Goal: Task Accomplishment & Management: Manage account settings

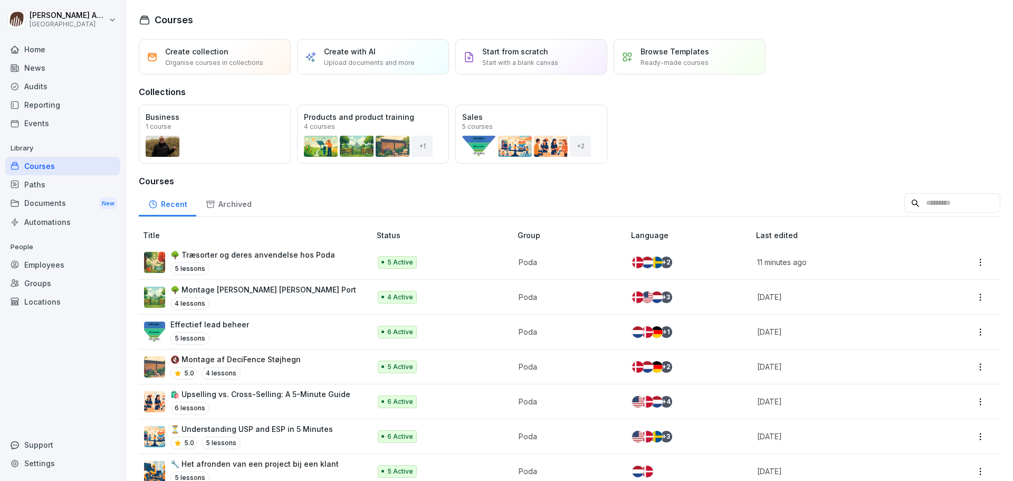
scroll to position [198, 0]
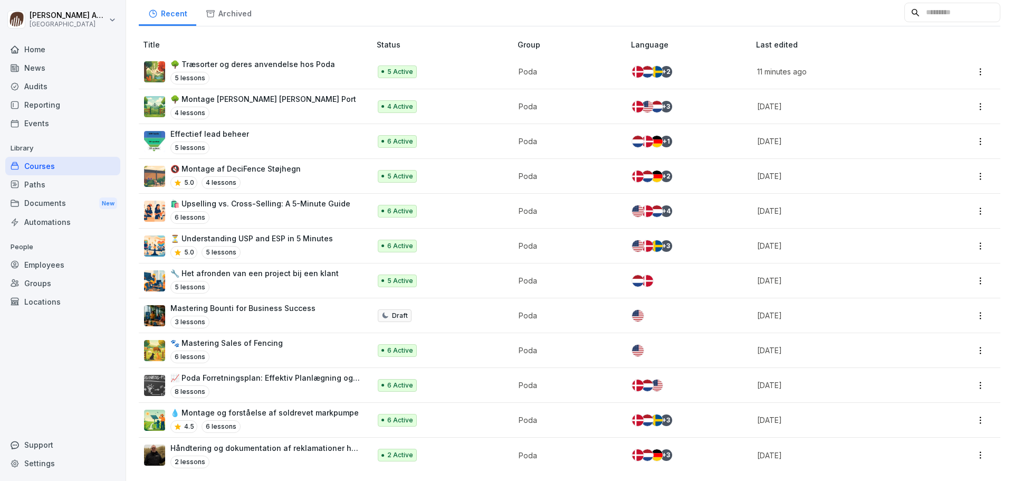
click at [452, 101] on div "4 Active" at bounding box center [439, 106] width 123 height 13
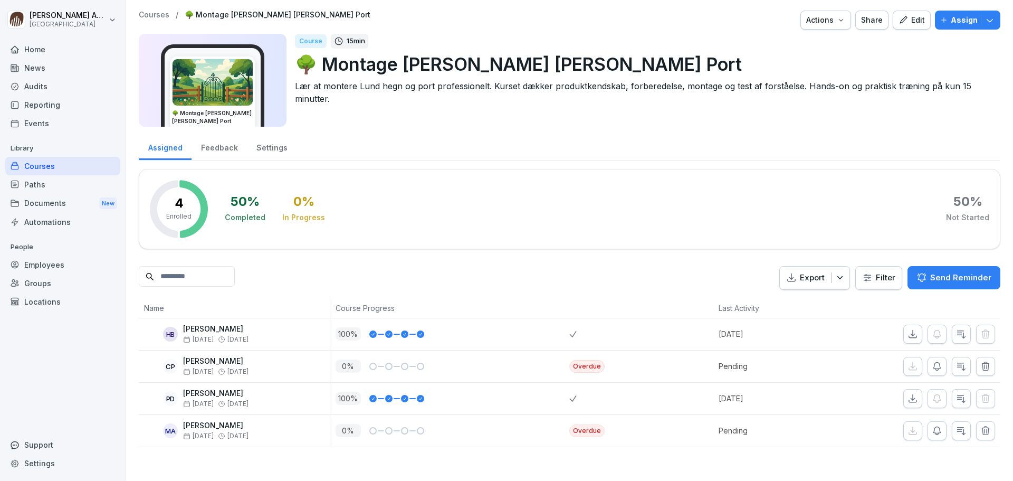
click at [984, 20] on icon "button" at bounding box center [989, 20] width 11 height 11
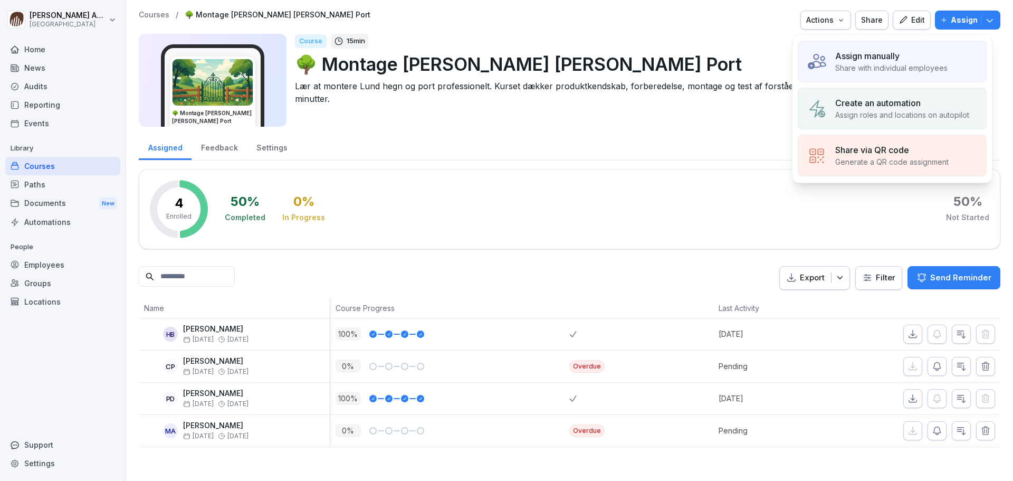
click at [906, 71] on p "Share with individual employees" at bounding box center [891, 67] width 112 height 11
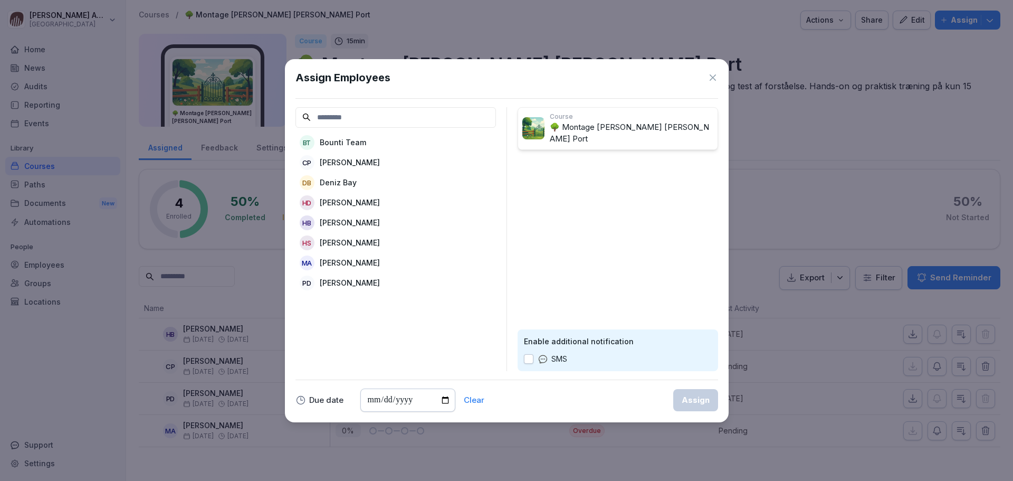
click at [706, 80] on div "Assign Employees" at bounding box center [506, 78] width 423 height 16
click at [363, 201] on div "HD Helle Dahl" at bounding box center [395, 202] width 200 height 19
click at [357, 225] on p "[PERSON_NAME]" at bounding box center [350, 222] width 60 height 11
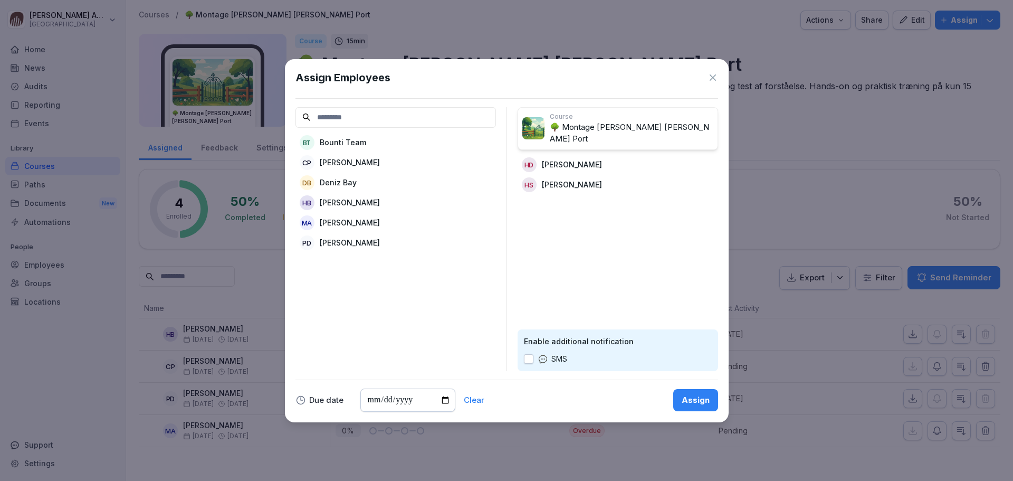
click at [697, 402] on div "Assign" at bounding box center [696, 400] width 28 height 12
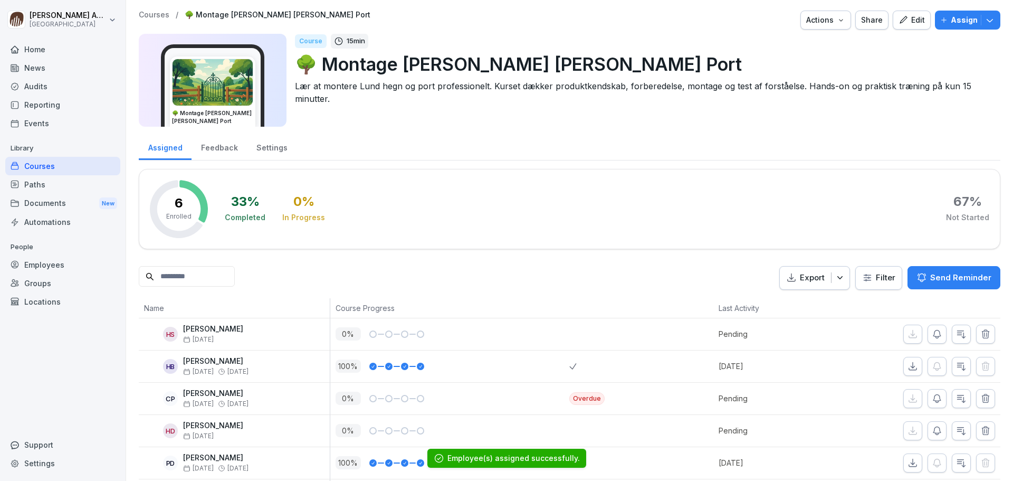
click at [149, 12] on p "Courses" at bounding box center [154, 15] width 31 height 9
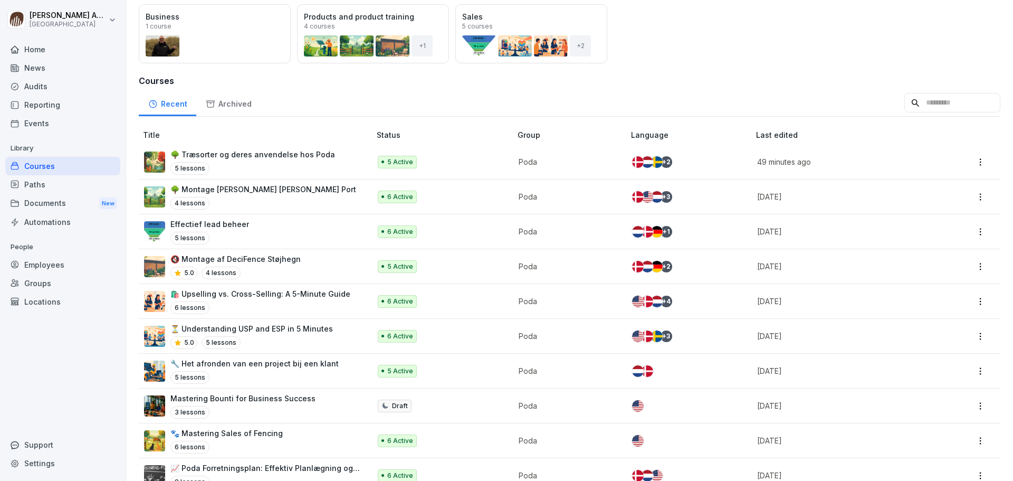
scroll to position [106, 0]
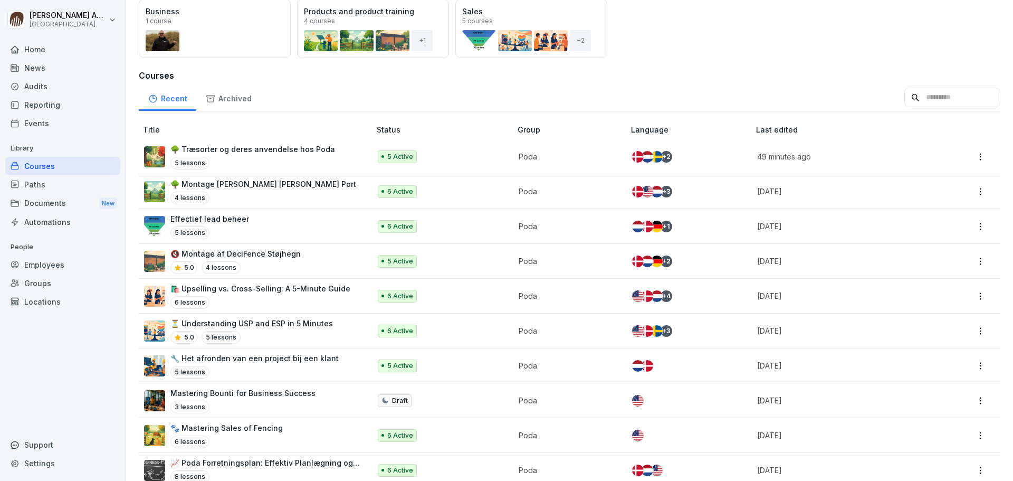
click at [283, 150] on p "🌳 Træsorter og deres anvendelse hos Poda" at bounding box center [252, 148] width 165 height 11
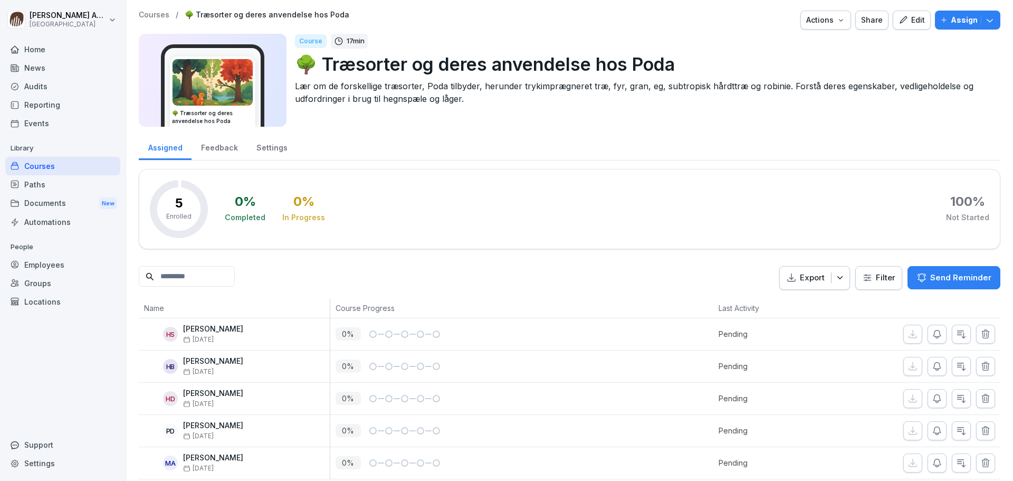
click at [145, 9] on div "Courses / 🌳 Træsorter og deres anvendelse hos Poda Actions Share Edit Assign 🌳 …" at bounding box center [569, 245] width 887 height 490
click at [148, 15] on p "Courses" at bounding box center [154, 15] width 31 height 9
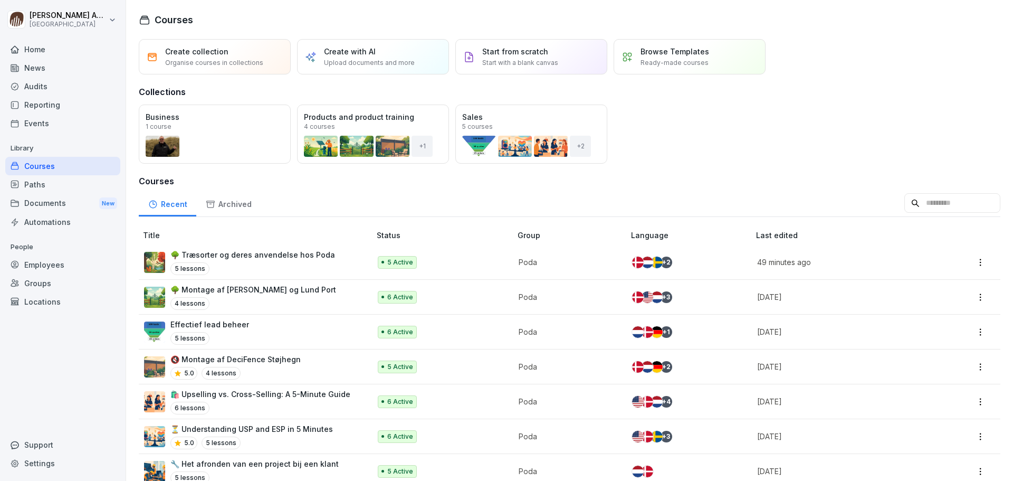
scroll to position [53, 0]
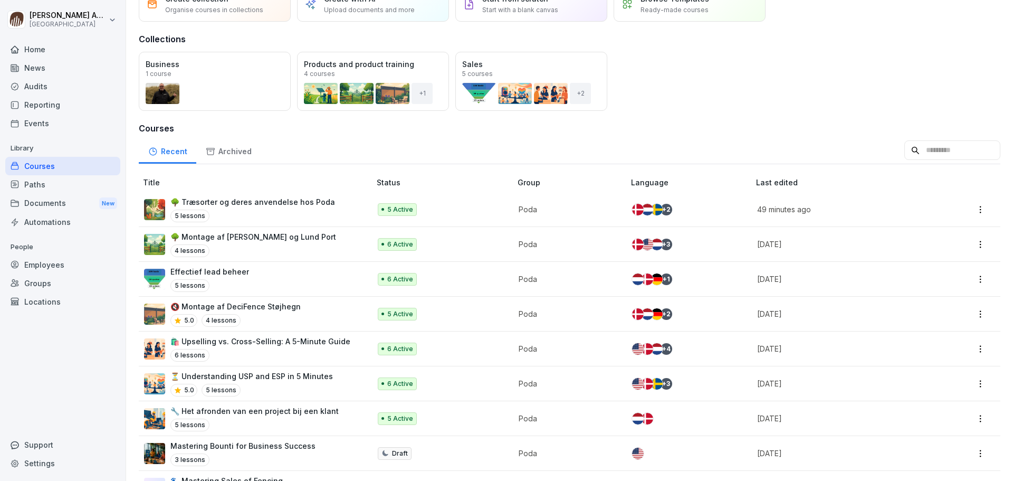
click at [270, 308] on p "🔇 Montage af DeciFence Støjhegn" at bounding box center [235, 306] width 130 height 11
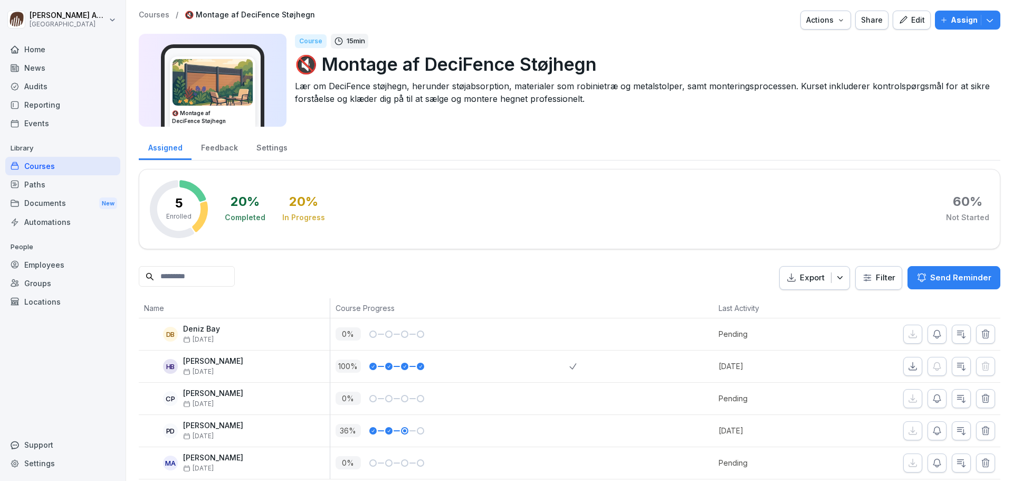
click at [969, 25] on p "Assign" at bounding box center [964, 20] width 27 height 12
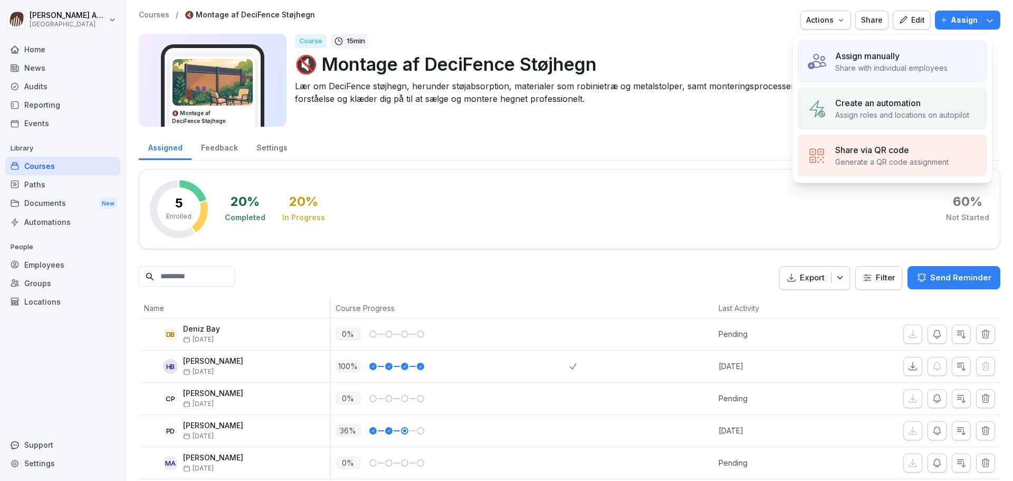
click at [868, 58] on p "Assign manually" at bounding box center [867, 56] width 64 height 13
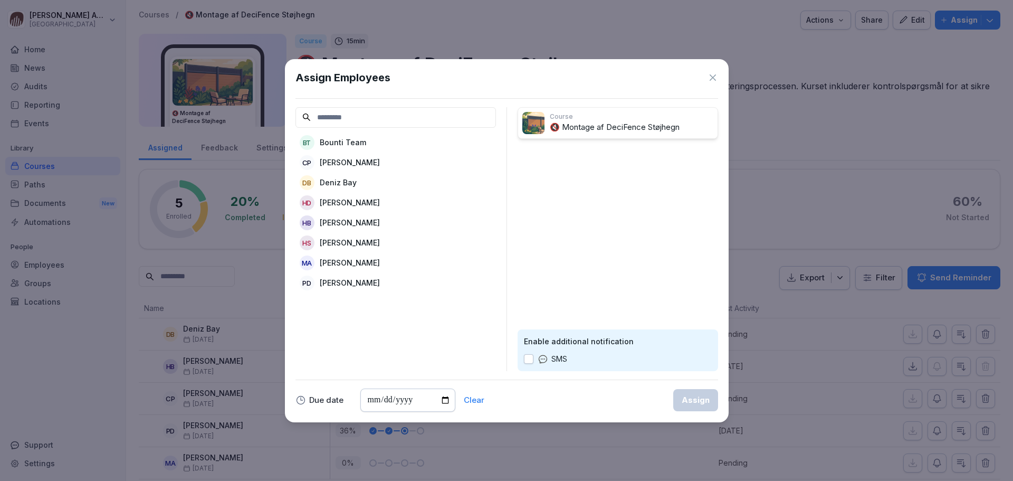
click at [347, 245] on p "[PERSON_NAME]" at bounding box center [350, 242] width 60 height 11
click at [332, 203] on p "[PERSON_NAME]" at bounding box center [350, 202] width 60 height 11
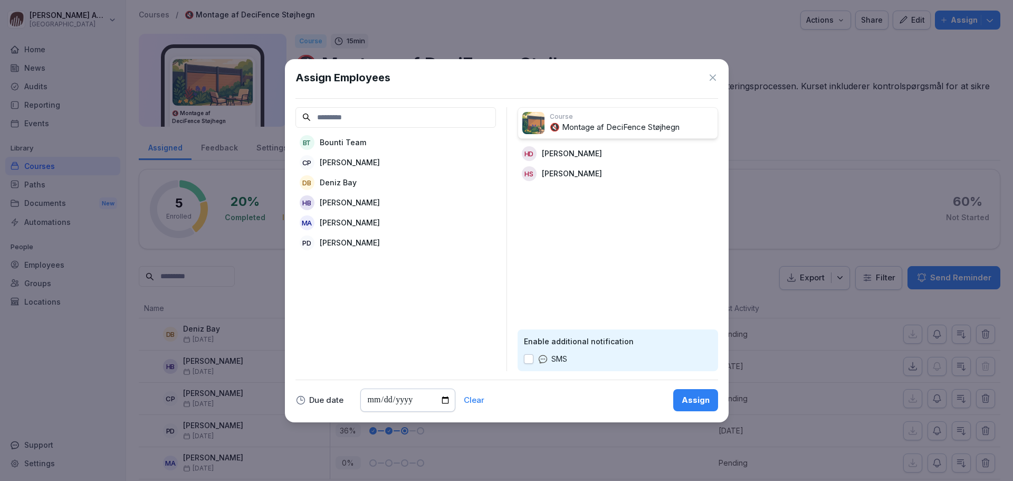
click at [702, 397] on div "Assign" at bounding box center [696, 400] width 28 height 12
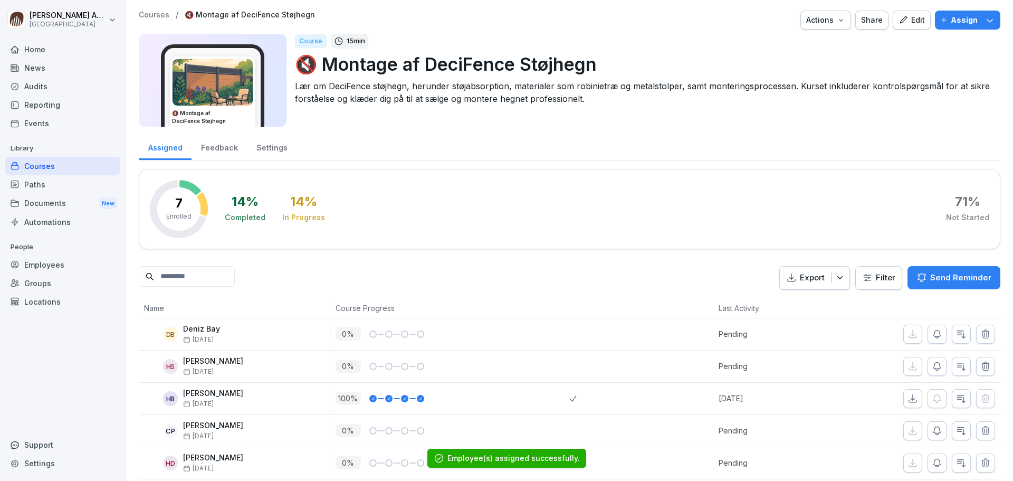
click at [158, 16] on p "Courses" at bounding box center [154, 15] width 31 height 9
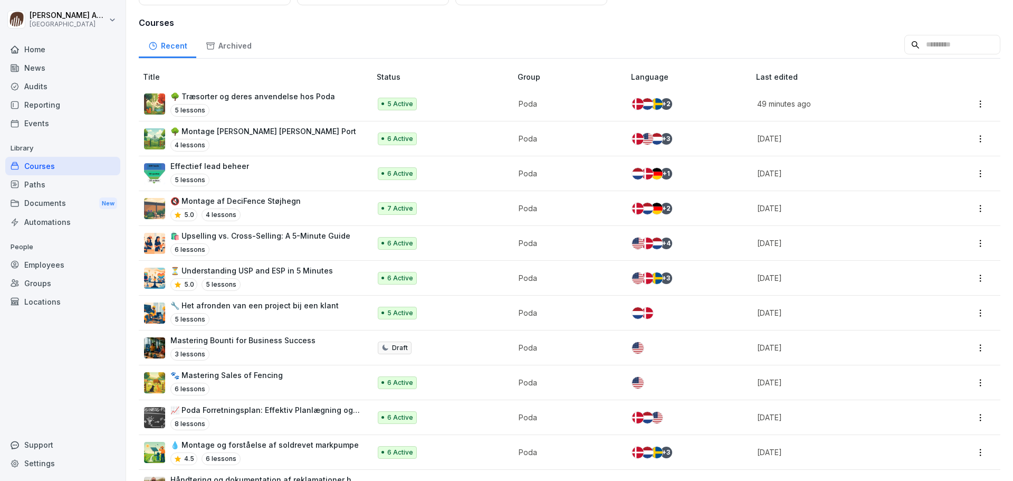
scroll to position [198, 0]
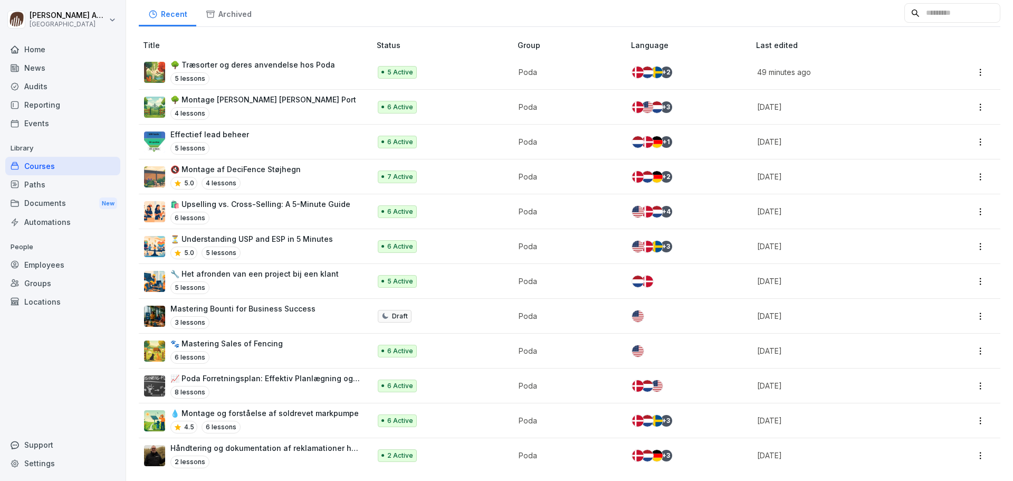
click at [276, 420] on div "4.5 6 lessons" at bounding box center [264, 426] width 188 height 13
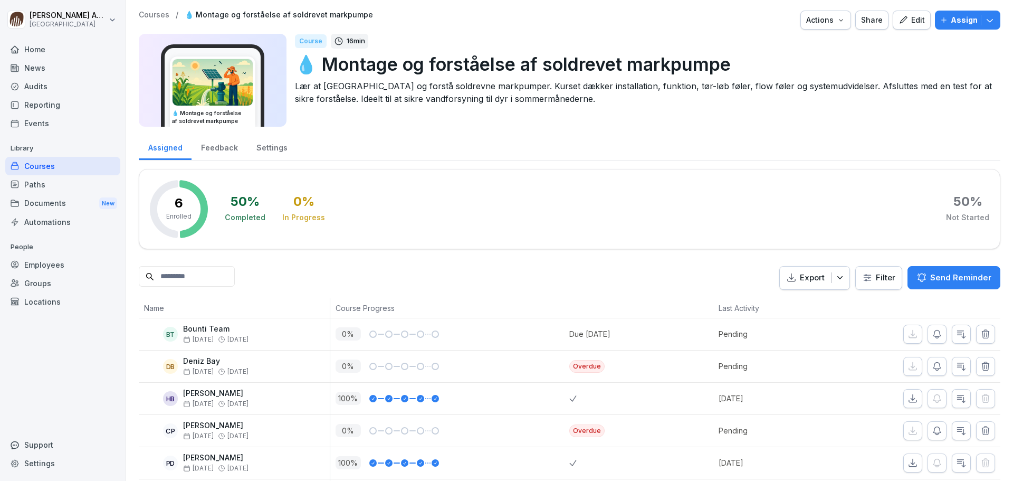
click at [962, 17] on p "Assign" at bounding box center [964, 20] width 27 height 12
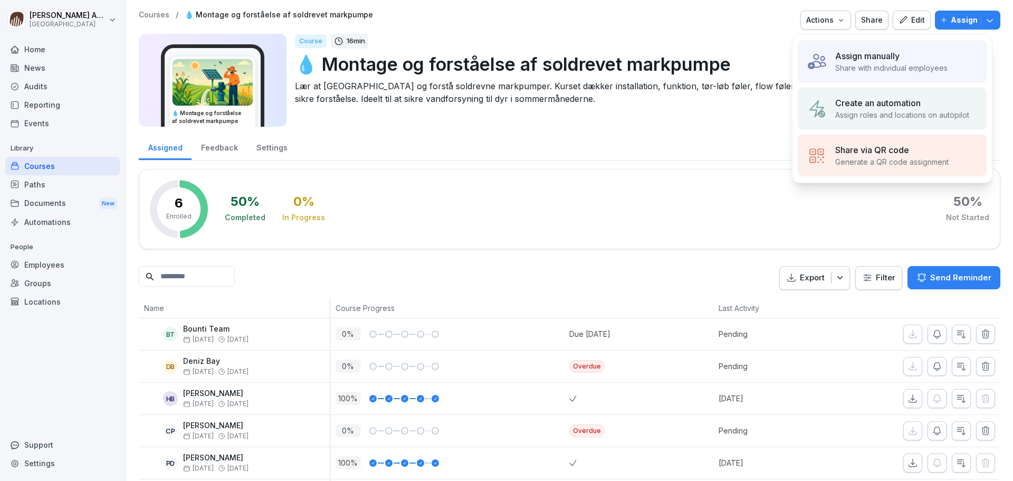
click at [863, 63] on p "Share with individual employees" at bounding box center [891, 67] width 112 height 11
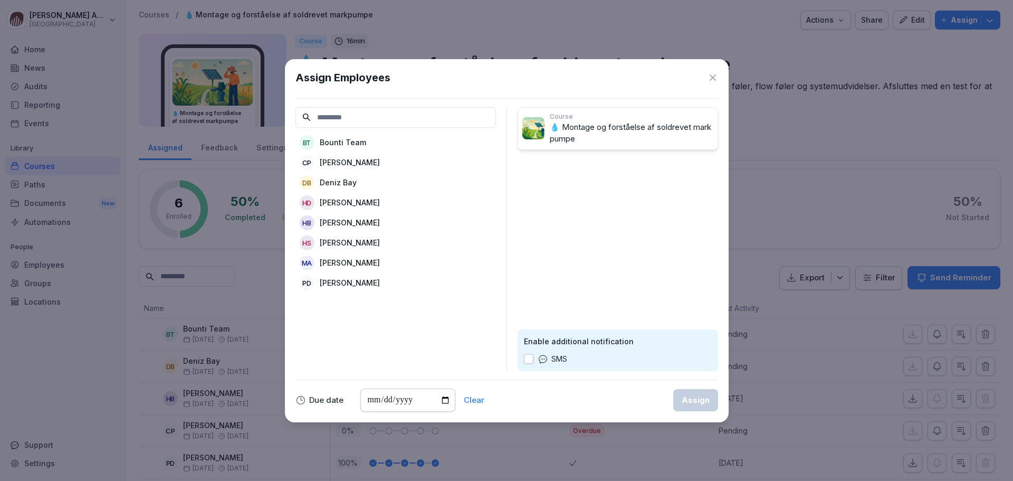
click at [357, 202] on div "HD [PERSON_NAME]" at bounding box center [395, 202] width 200 height 19
click at [346, 223] on p "[PERSON_NAME]" at bounding box center [350, 222] width 60 height 11
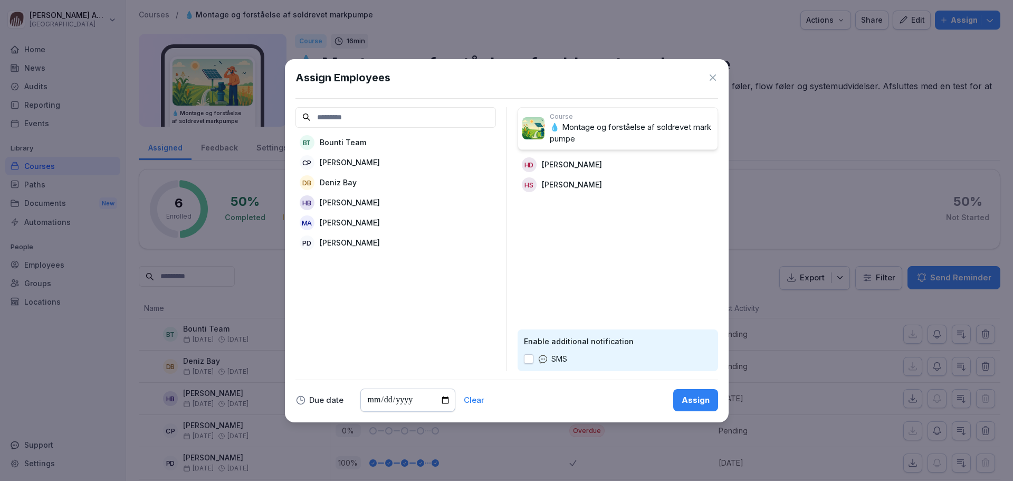
click at [695, 395] on div "Assign" at bounding box center [696, 400] width 28 height 12
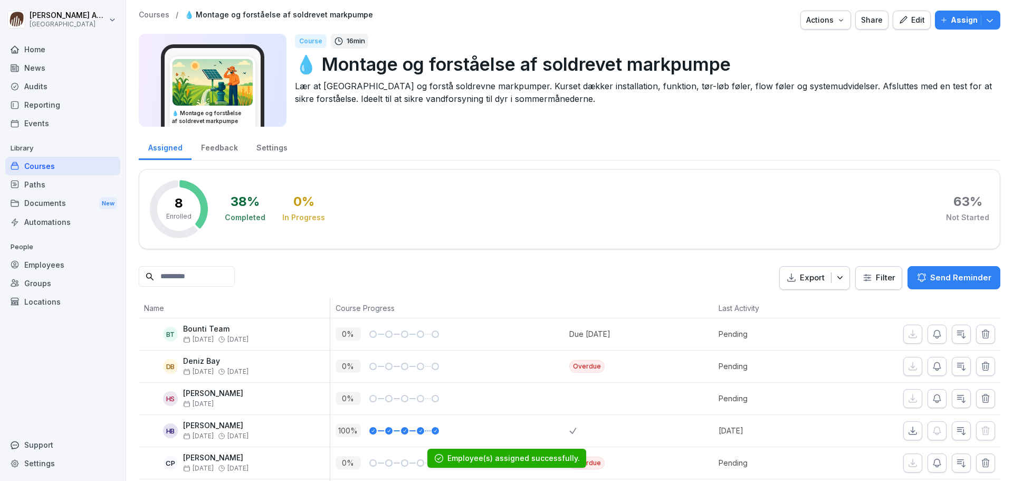
click at [149, 13] on p "Courses" at bounding box center [154, 15] width 31 height 9
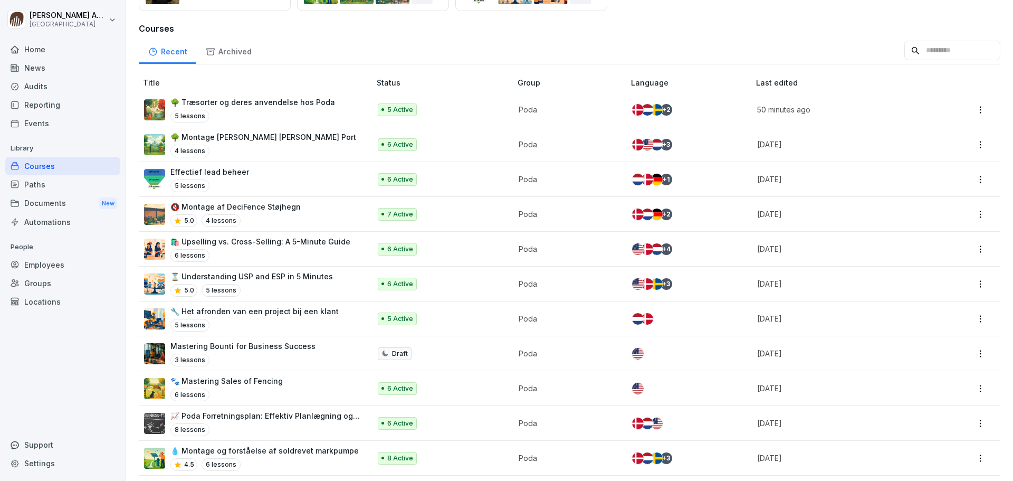
scroll to position [198, 0]
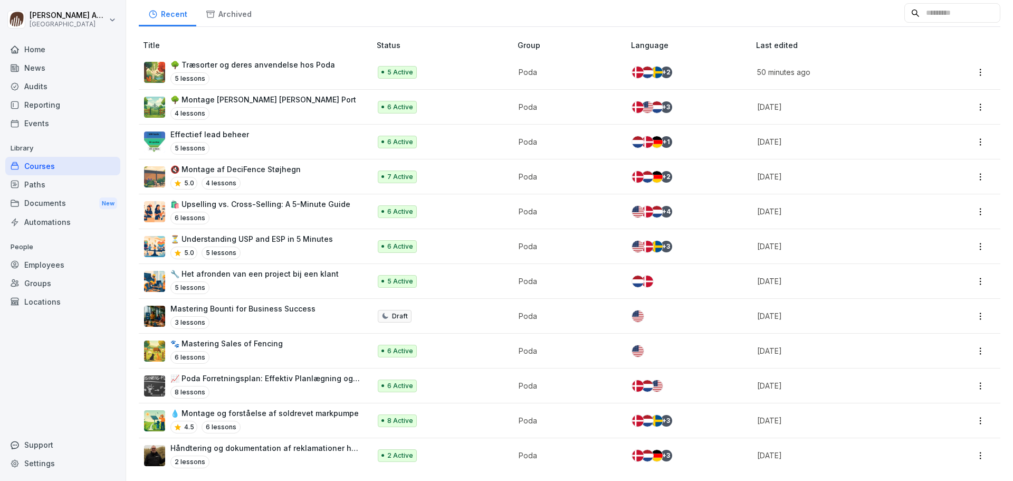
click at [49, 278] on div "Groups" at bounding box center [62, 283] width 115 height 18
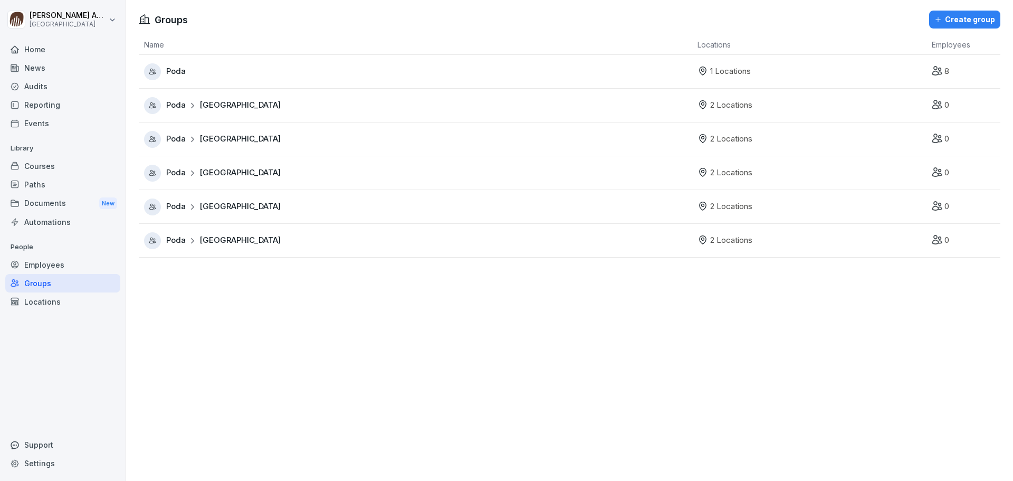
click at [60, 265] on div "Employees" at bounding box center [62, 264] width 115 height 18
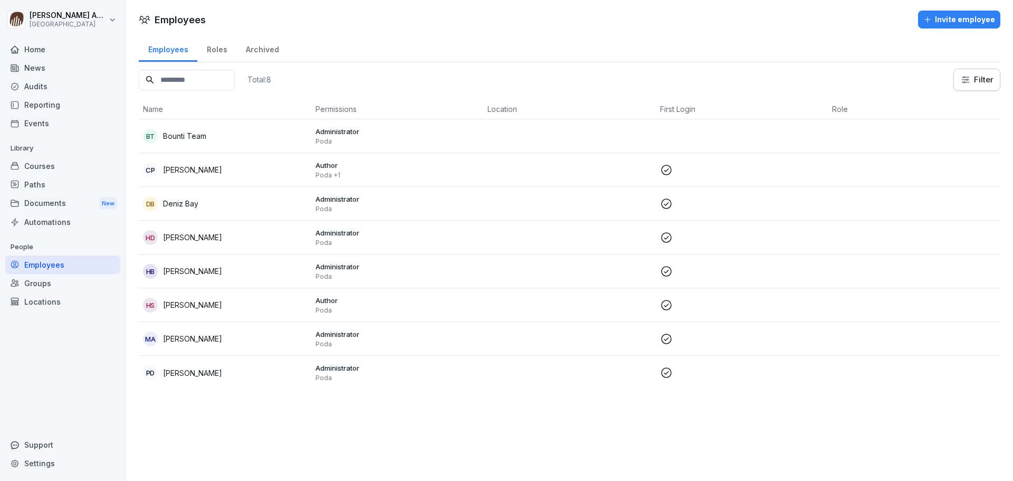
click at [217, 50] on div "Roles" at bounding box center [216, 48] width 39 height 27
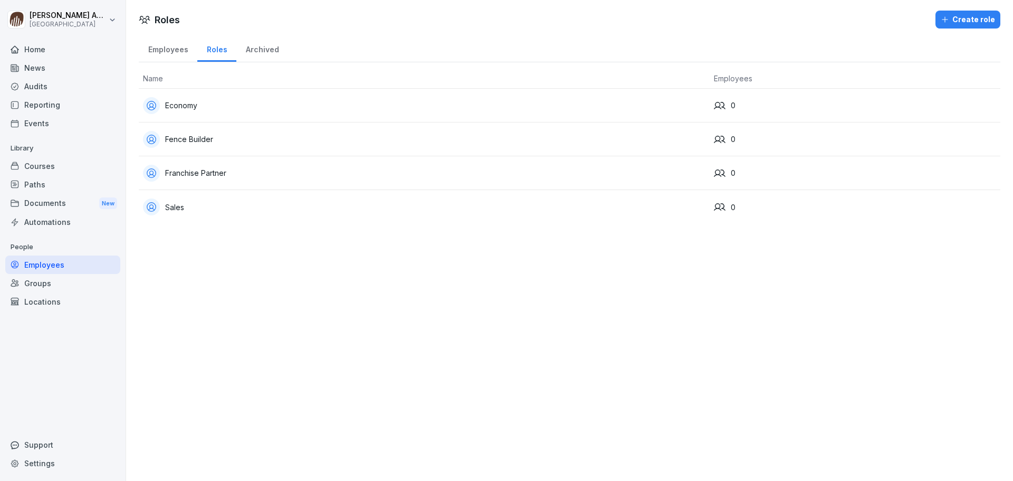
click at [168, 50] on div "Employees" at bounding box center [168, 48] width 59 height 27
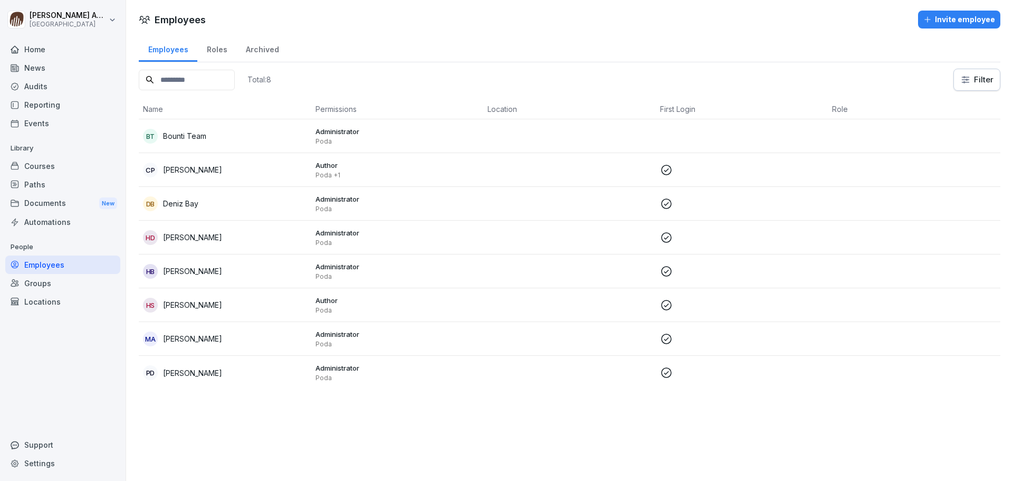
click at [58, 282] on div "Groups" at bounding box center [62, 283] width 115 height 18
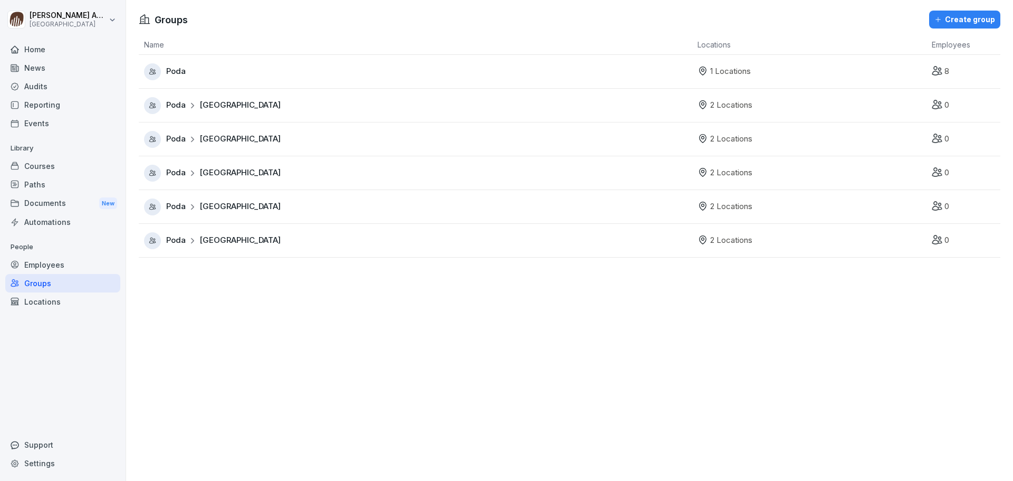
click at [203, 66] on div "Poda" at bounding box center [418, 71] width 548 height 17
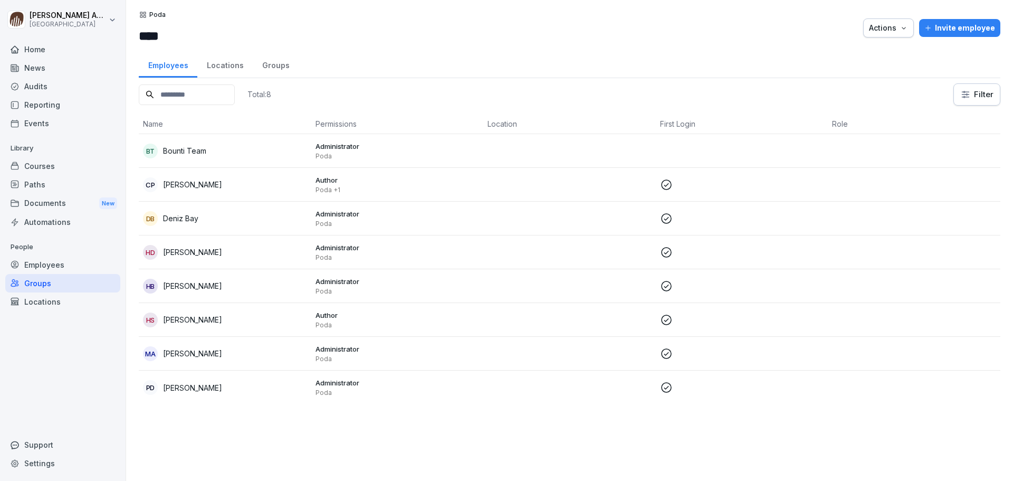
click at [262, 67] on div "Groups" at bounding box center [276, 64] width 46 height 27
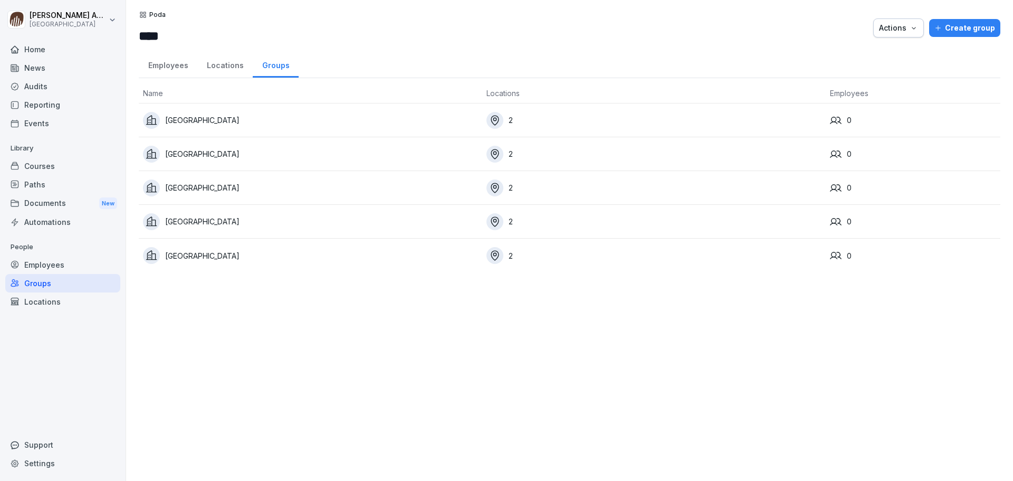
click at [223, 70] on div "Locations" at bounding box center [224, 64] width 55 height 27
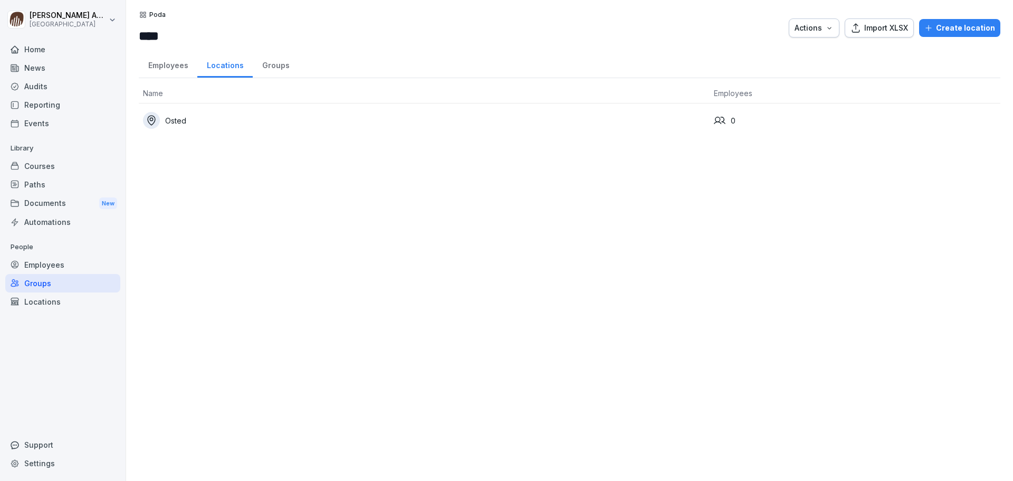
click at [164, 67] on div "Employees" at bounding box center [168, 64] width 59 height 27
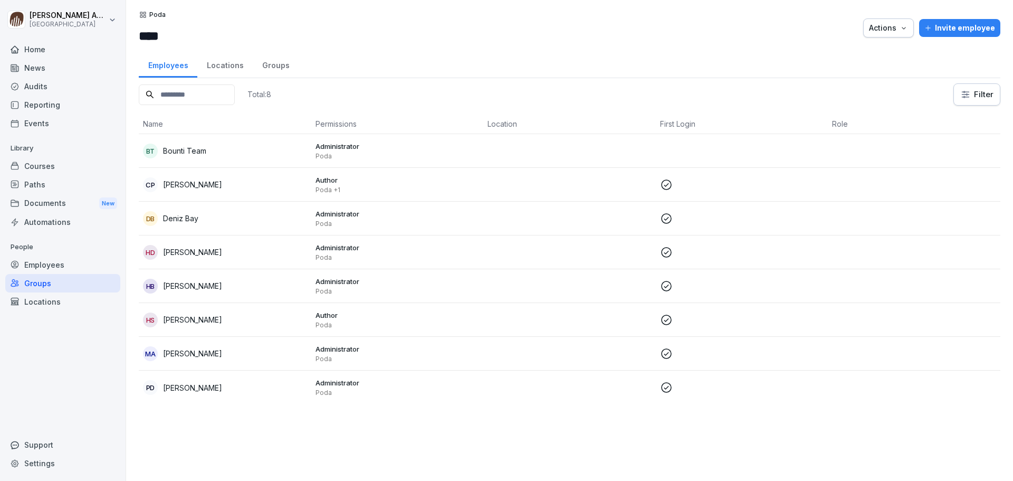
click at [199, 151] on p "Bounti Team" at bounding box center [184, 150] width 43 height 11
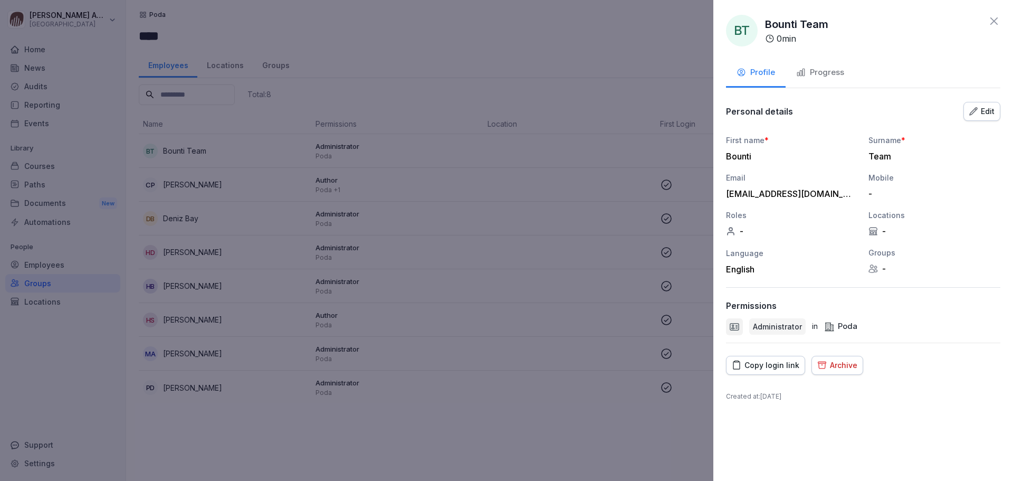
click at [994, 20] on icon at bounding box center [993, 20] width 7 height 7
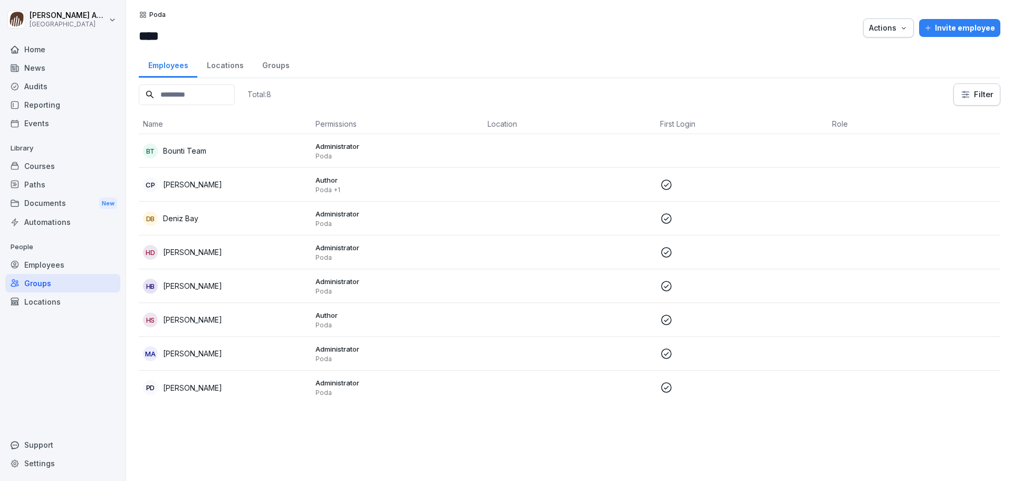
click at [49, 167] on div "Courses" at bounding box center [62, 166] width 115 height 18
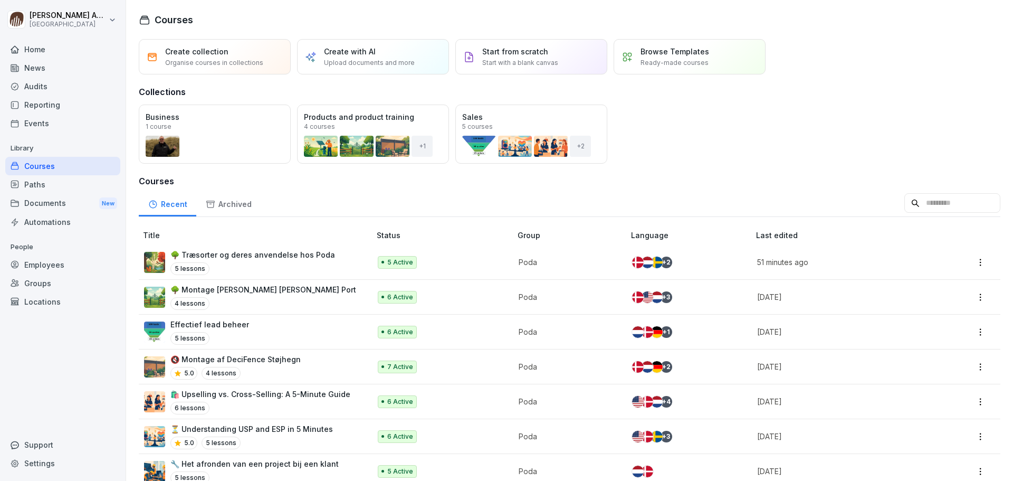
click at [894, 128] on div "Open Business 1 course Open Products and product training 4 courses + 1 Open Sa…" at bounding box center [569, 133] width 861 height 59
